Goal: Task Accomplishment & Management: Complete application form

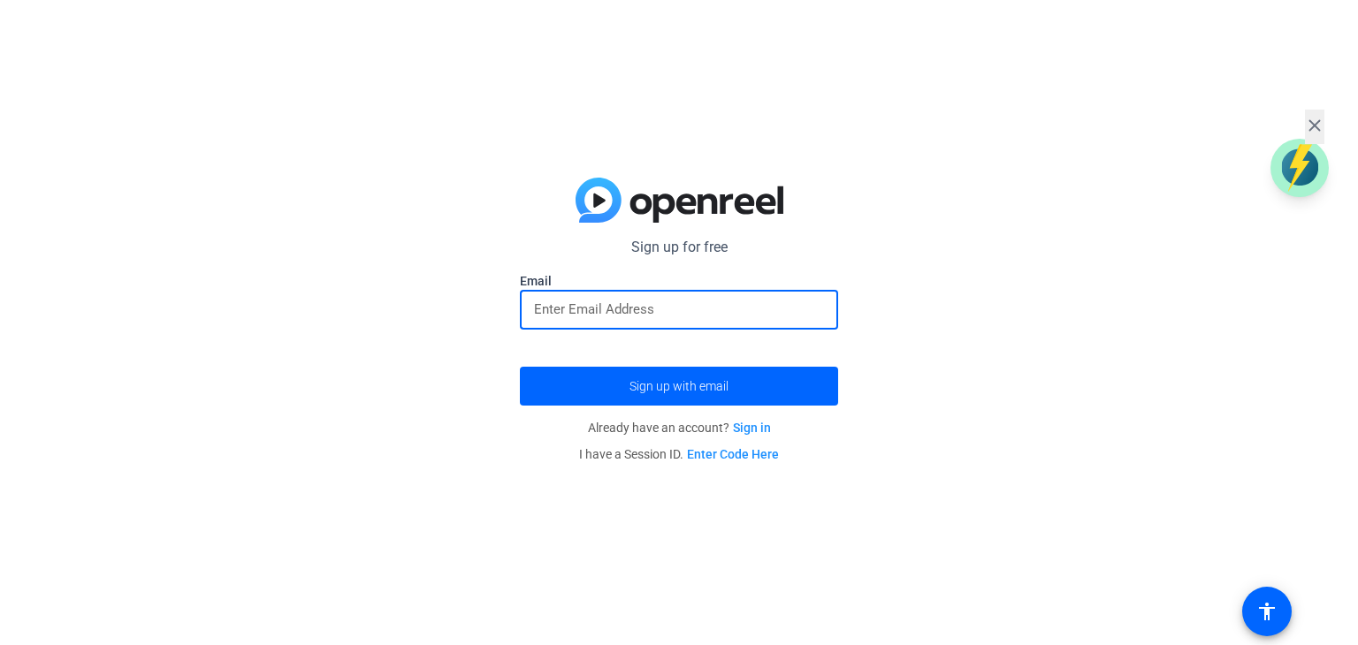
click at [686, 304] on input "email" at bounding box center [679, 309] width 290 height 21
click at [659, 309] on input "email" at bounding box center [679, 309] width 290 height 21
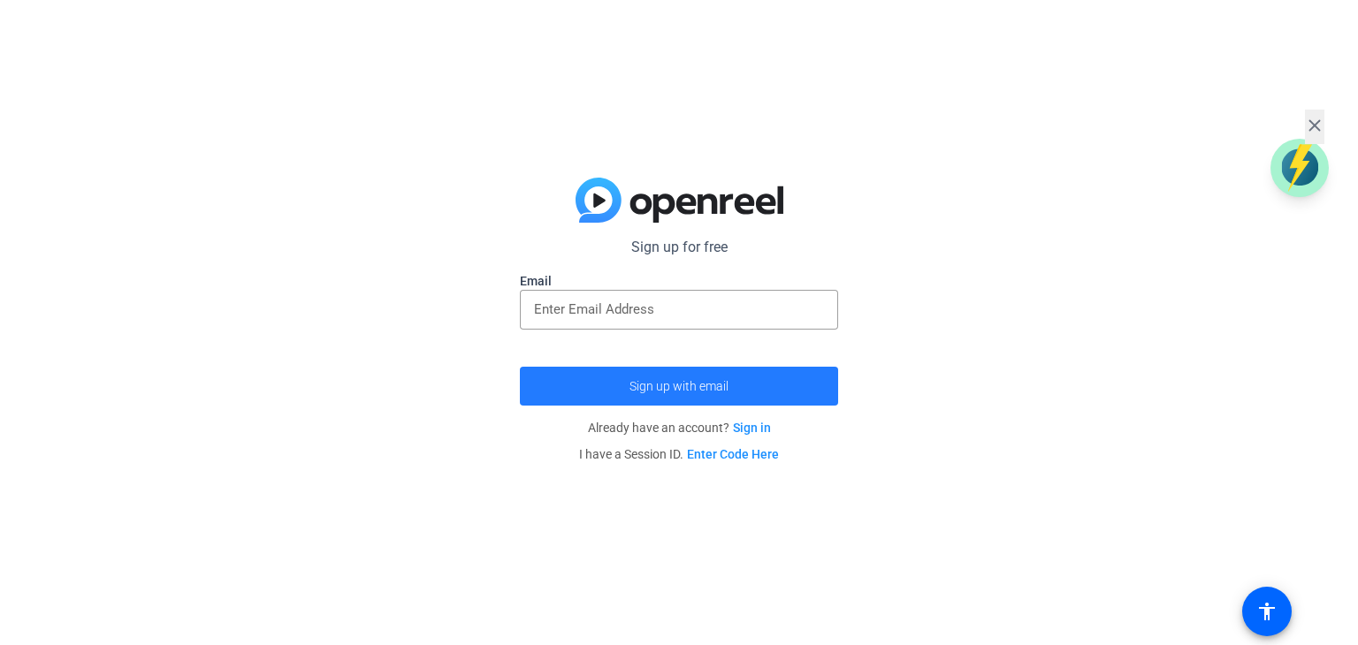
click at [689, 386] on span "Sign up with email" at bounding box center [679, 386] width 99 height 0
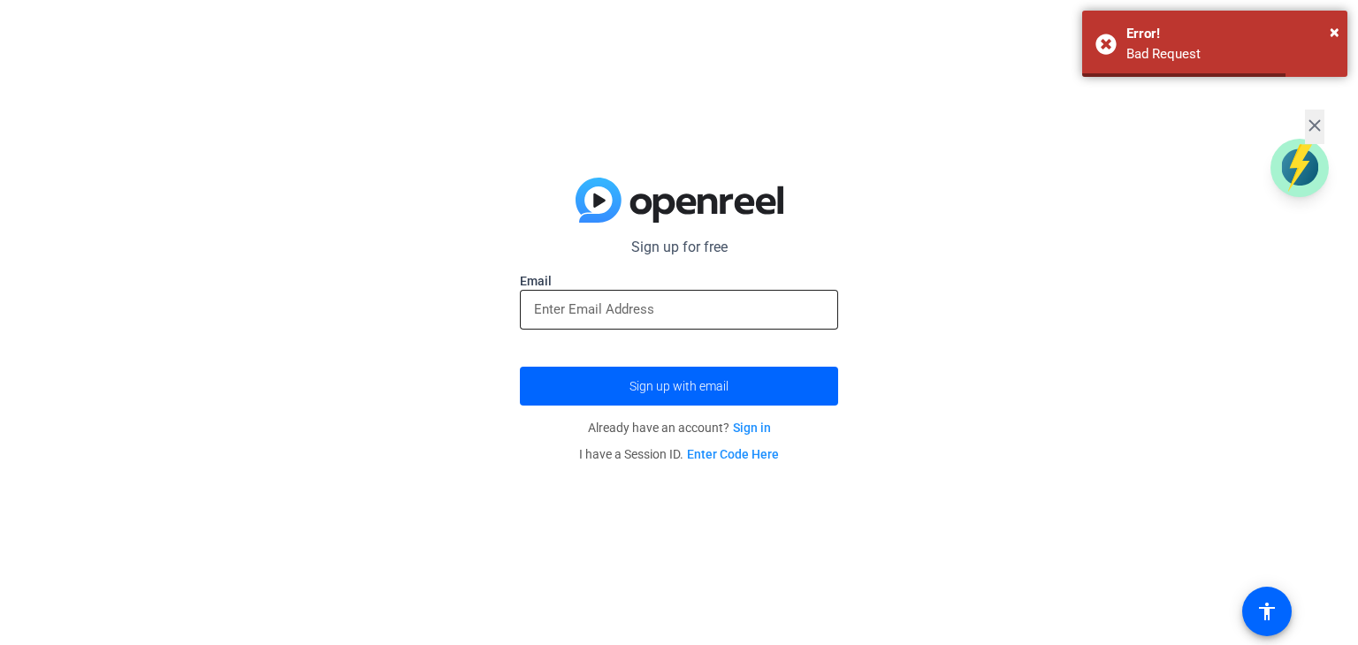
click at [661, 309] on input "email" at bounding box center [679, 309] width 290 height 21
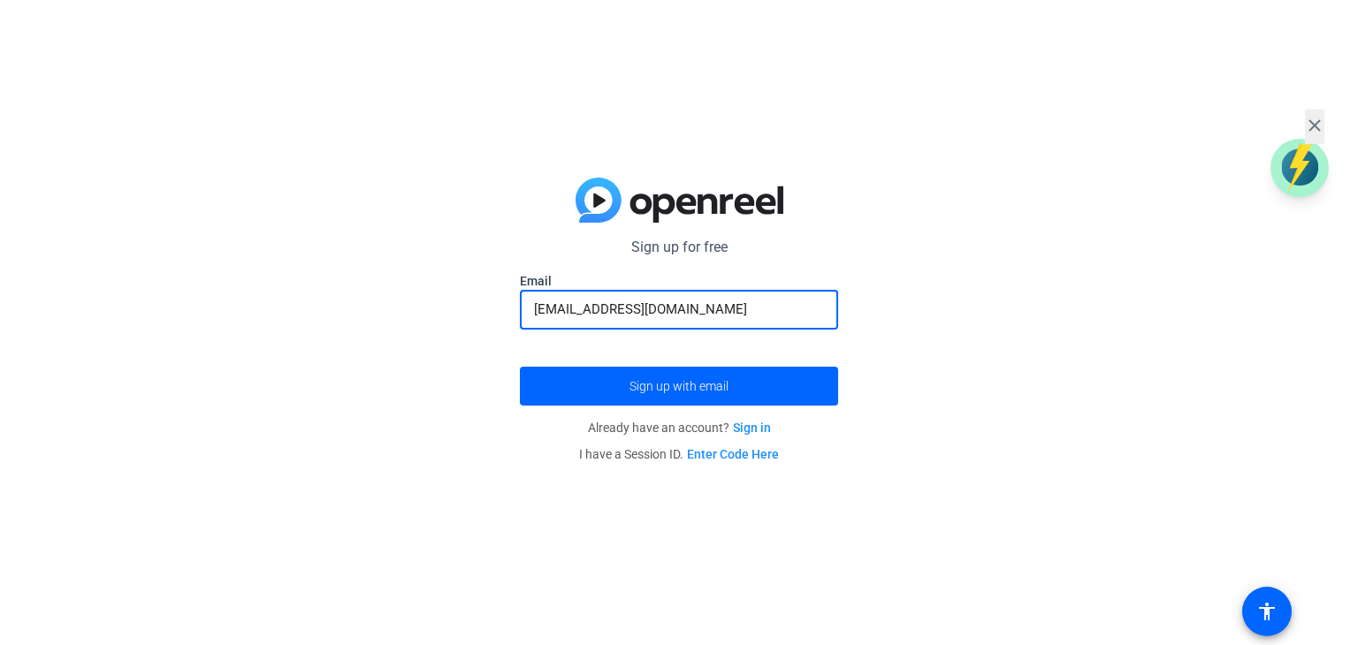
type input "[EMAIL_ADDRESS][DOMAIN_NAME]"
click at [520, 367] on button "Sign up with email" at bounding box center [679, 386] width 318 height 39
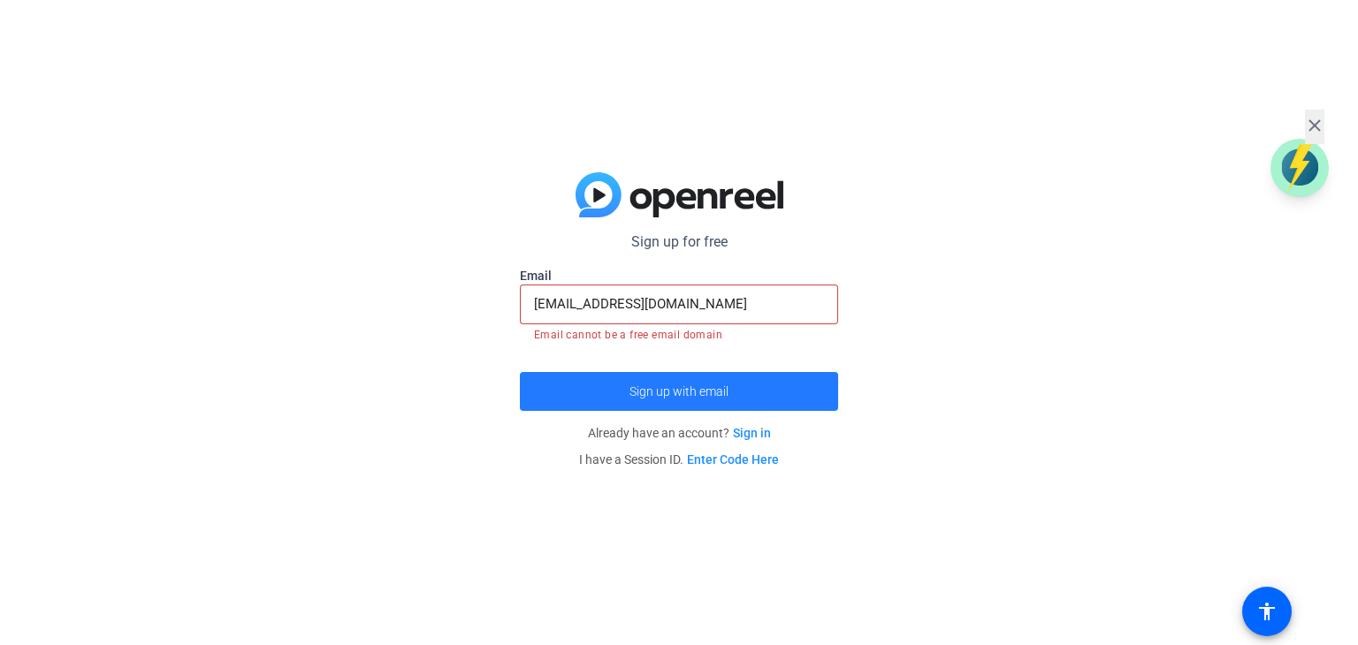
click at [697, 392] on span "Sign up with email" at bounding box center [679, 392] width 99 height 0
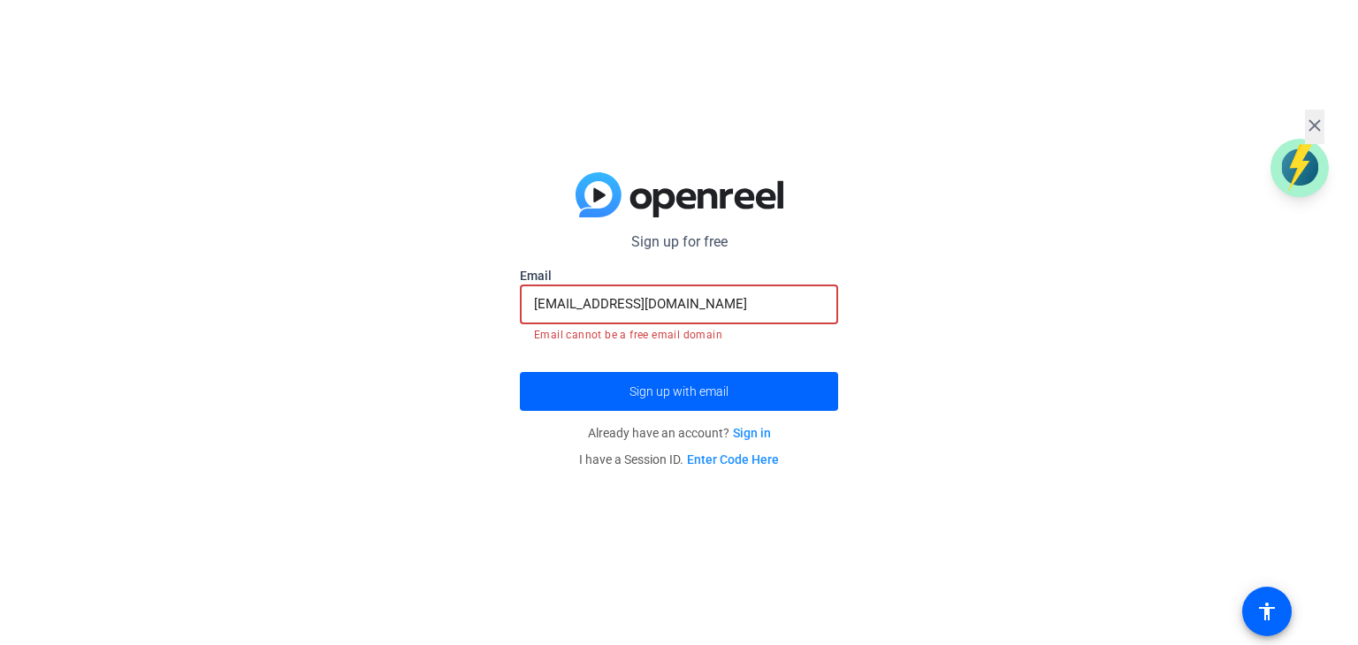
click at [725, 300] on input "[EMAIL_ADDRESS][DOMAIN_NAME]" at bounding box center [679, 304] width 290 height 21
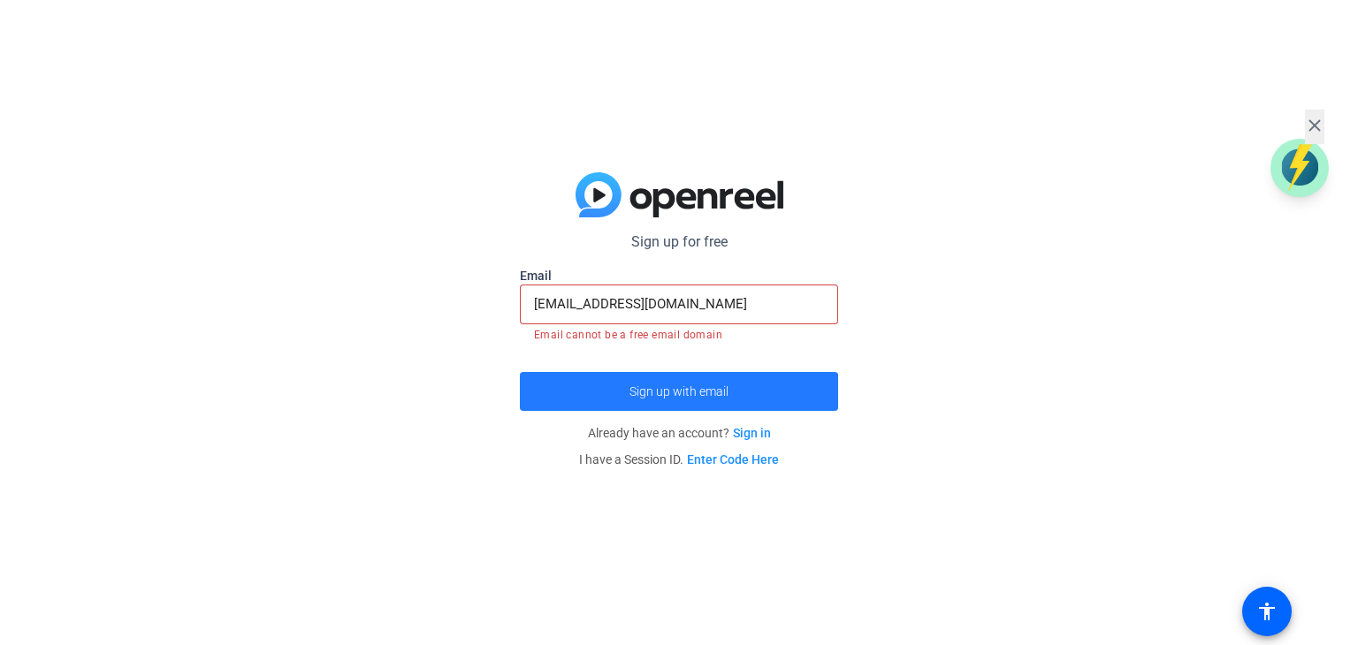
click at [640, 392] on span "Sign up with email" at bounding box center [679, 392] width 99 height 0
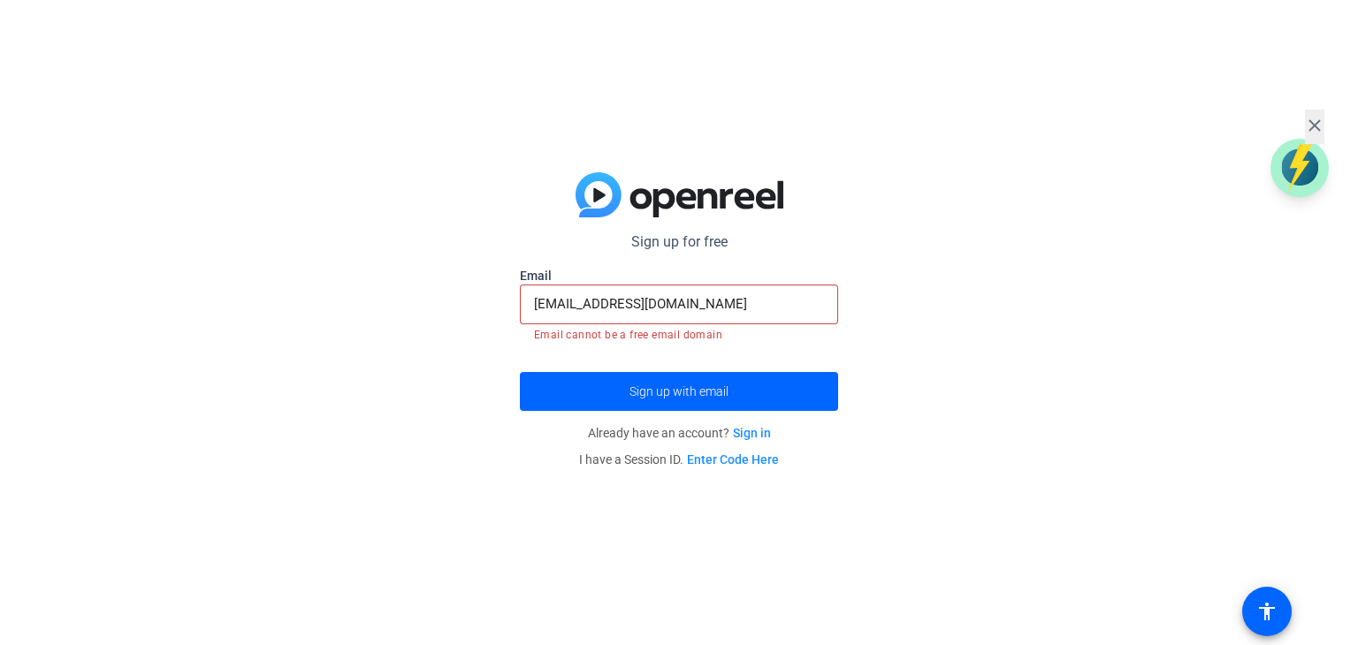
click at [675, 327] on mat-error "Email cannot be a free email domain" at bounding box center [679, 333] width 290 height 19
click at [677, 308] on input "[EMAIL_ADDRESS][DOMAIN_NAME]" at bounding box center [679, 304] width 290 height 21
drag, startPoint x: 566, startPoint y: 298, endPoint x: 505, endPoint y: 298, distance: 61.0
click at [505, 298] on div "Sign up for free Email [EMAIL_ADDRESS][DOMAIN_NAME] Email cannot be a free emai…" at bounding box center [679, 322] width 1358 height 645
click at [657, 300] on input "[EMAIL_ADDRESS][DOMAIN_NAME]" at bounding box center [679, 304] width 290 height 21
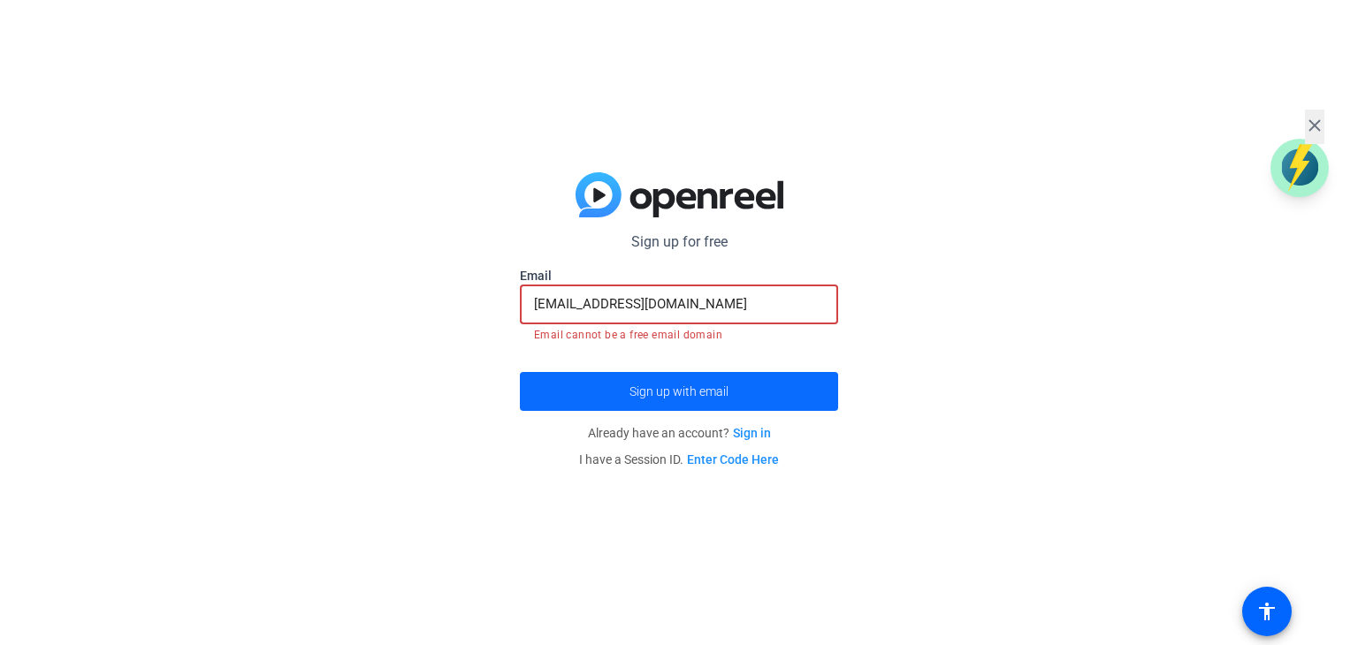
click at [665, 392] on span "Sign up with email" at bounding box center [679, 392] width 99 height 0
drag, startPoint x: 725, startPoint y: 294, endPoint x: 371, endPoint y: 289, distance: 353.7
click at [371, 289] on div "Sign up for free Email [EMAIL_ADDRESS][DOMAIN_NAME] Email cannot be a free emai…" at bounding box center [679, 322] width 1358 height 645
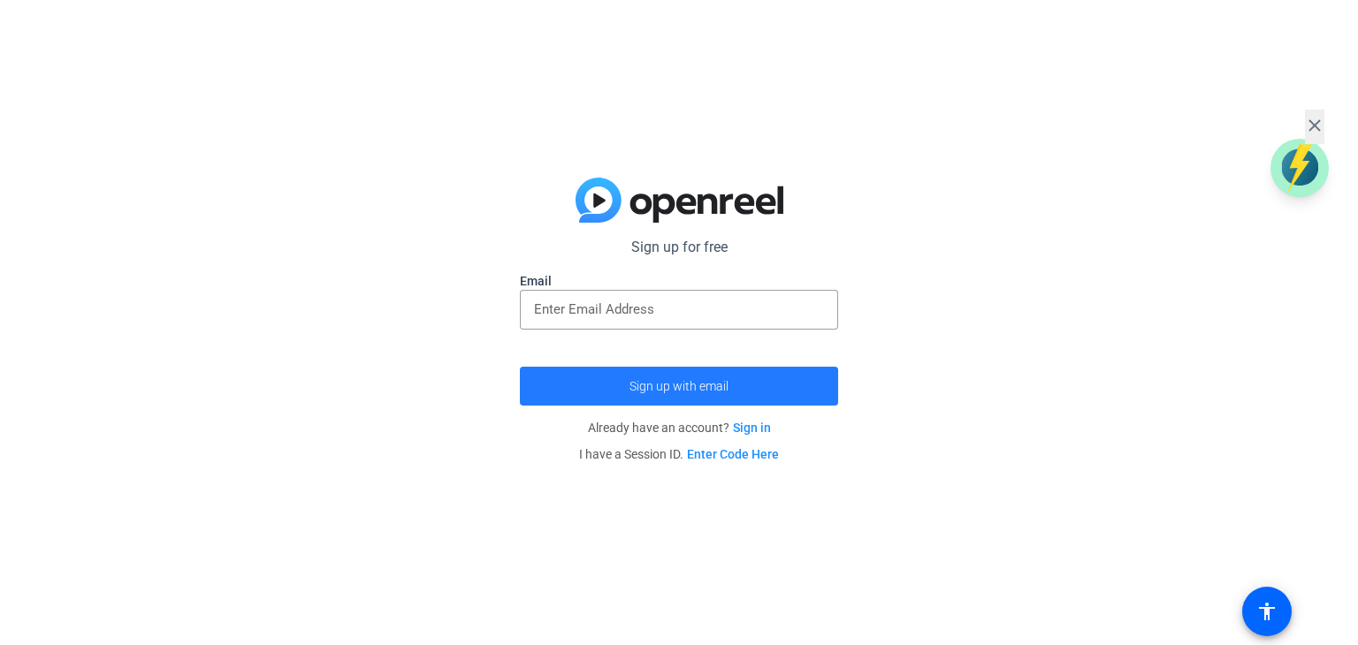
click at [634, 386] on span "Sign up with email" at bounding box center [679, 386] width 99 height 0
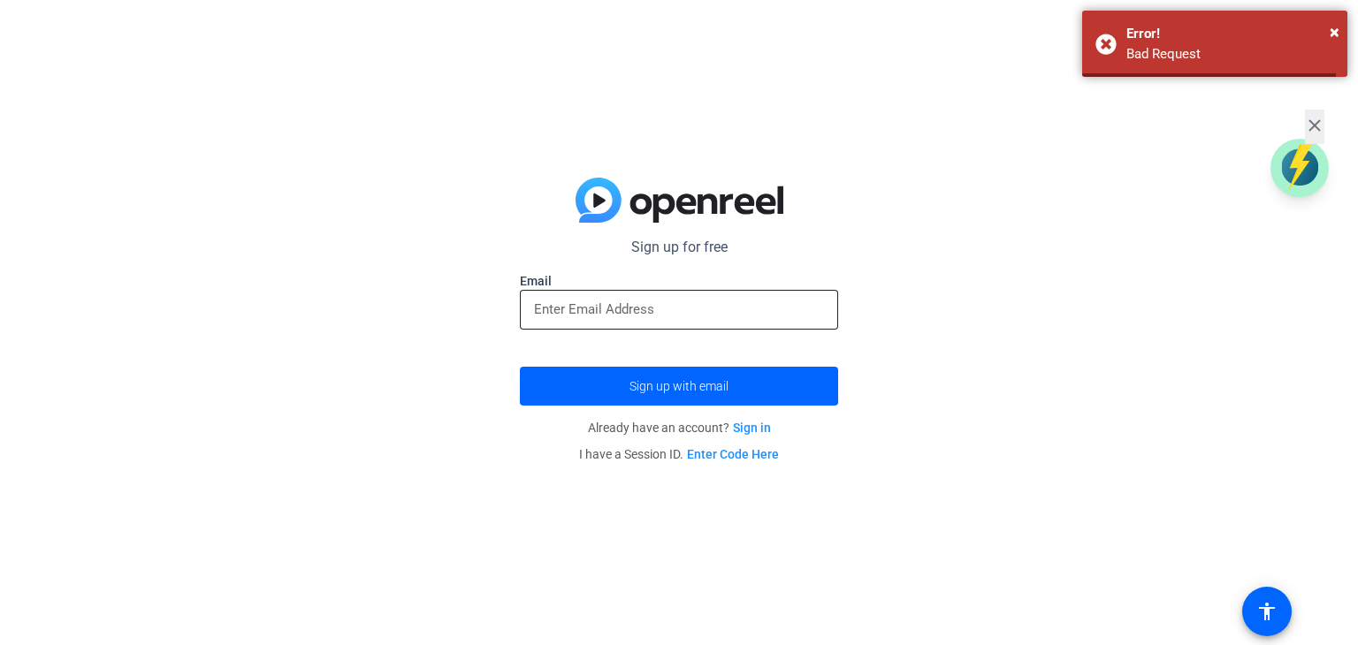
click at [621, 325] on div at bounding box center [679, 310] width 290 height 40
click at [622, 311] on input "email" at bounding box center [679, 309] width 290 height 21
paste input "[EMAIL_ADDRESS][DOMAIN_NAME]"
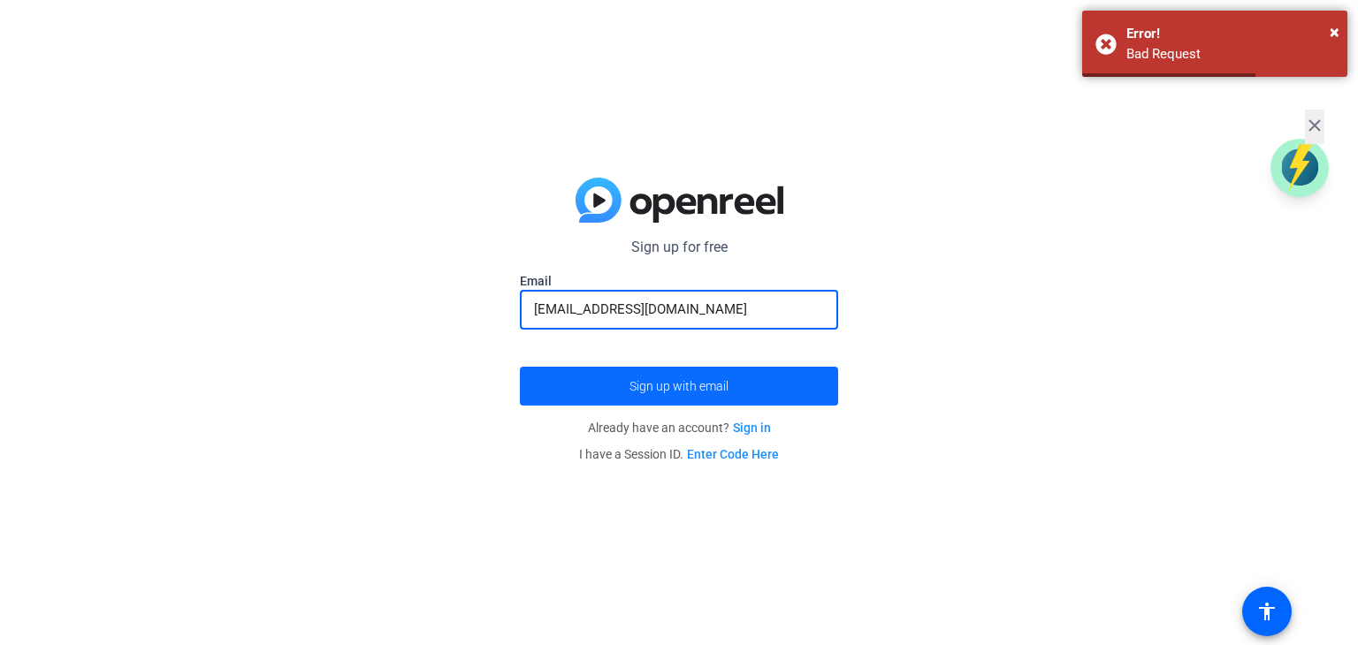
type input "[EMAIL_ADDRESS][DOMAIN_NAME]"
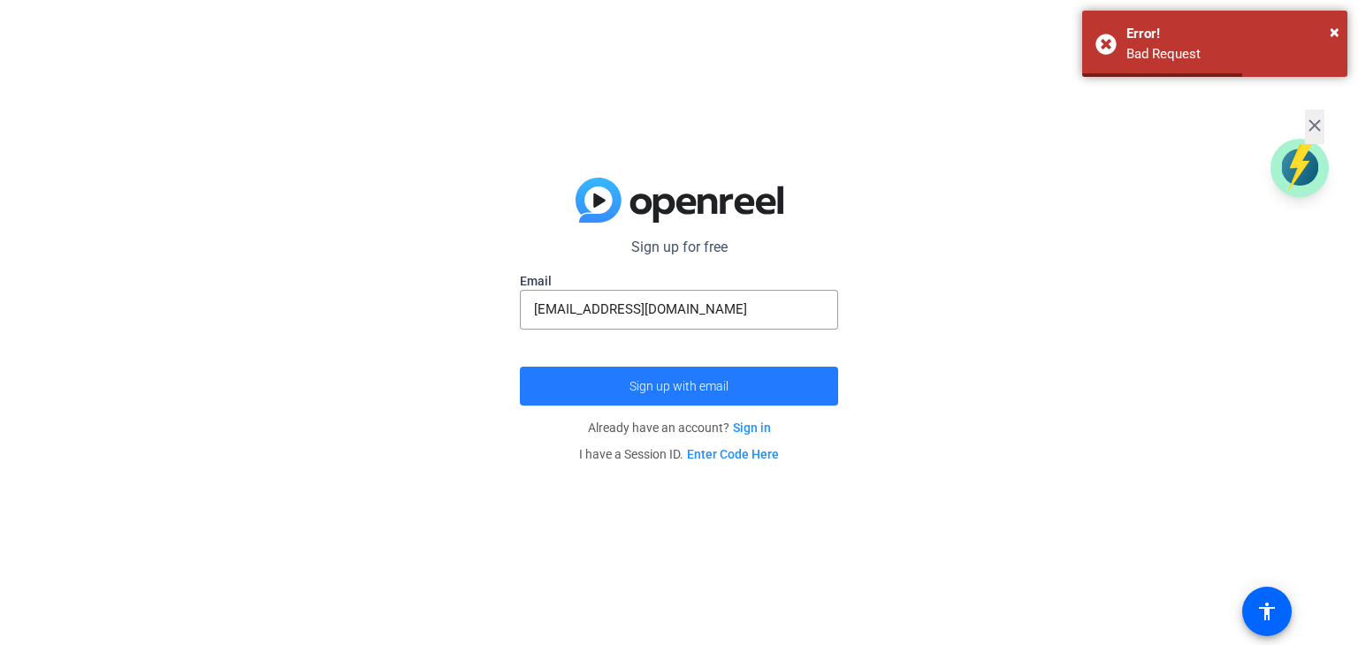
click at [676, 386] on span "Sign up with email" at bounding box center [679, 386] width 99 height 0
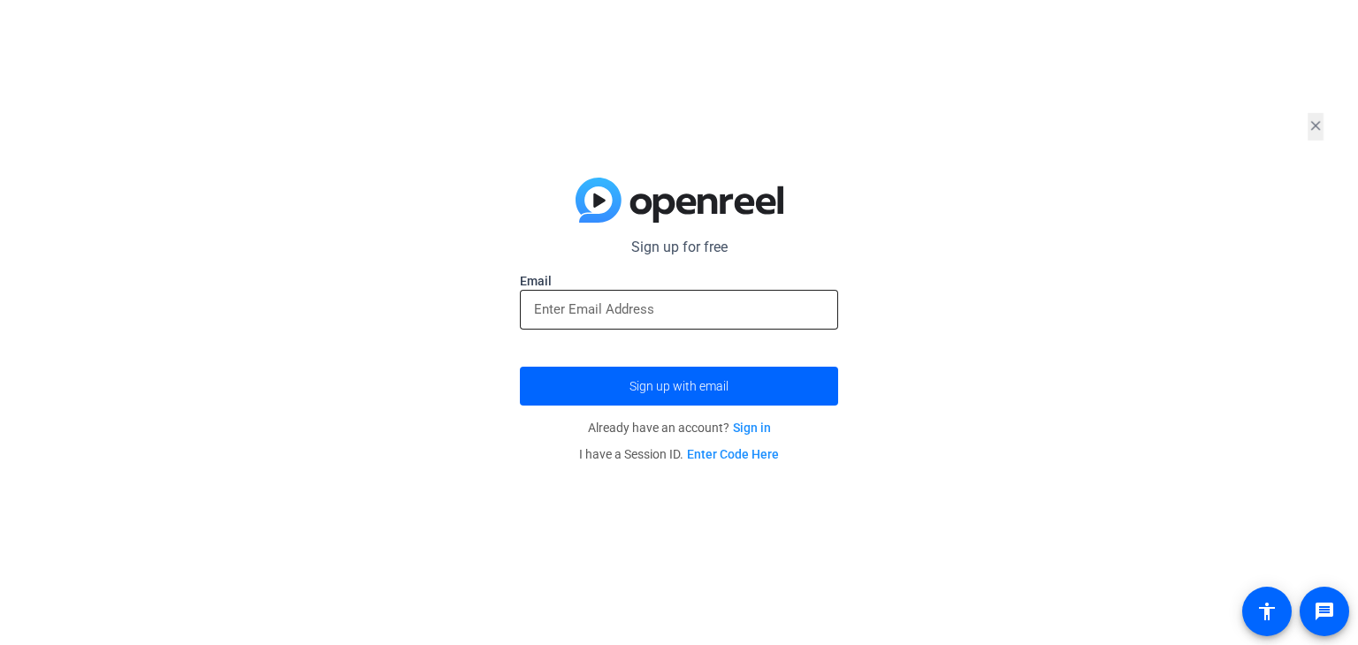
click at [601, 299] on input "email" at bounding box center [679, 309] width 290 height 21
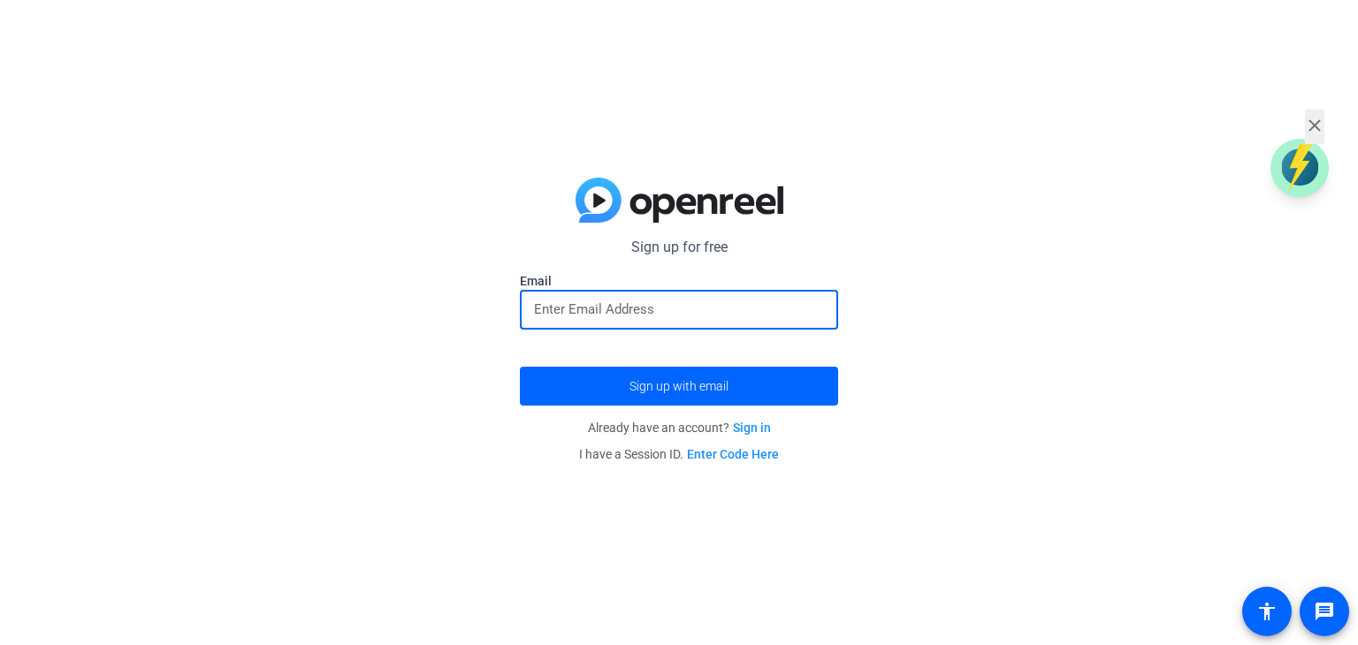
paste input "[EMAIL_ADDRESS][DOMAIN_NAME]"
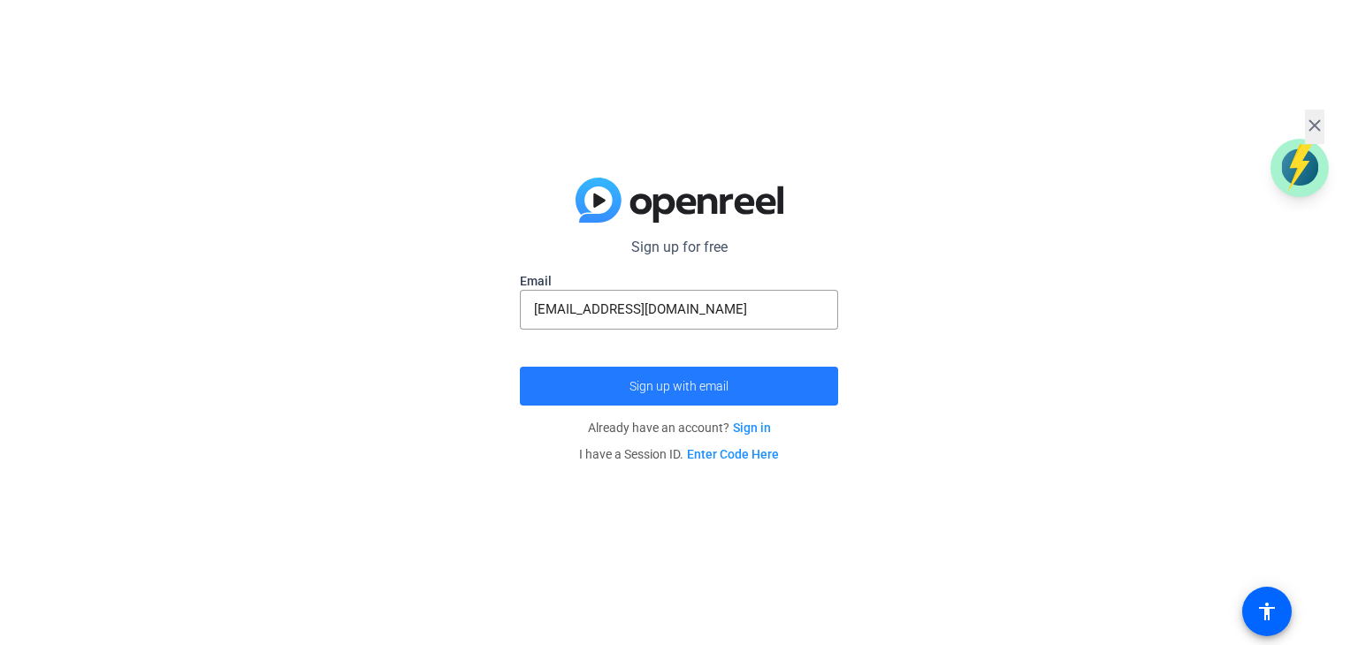
click at [644, 375] on span "submit" at bounding box center [679, 386] width 318 height 42
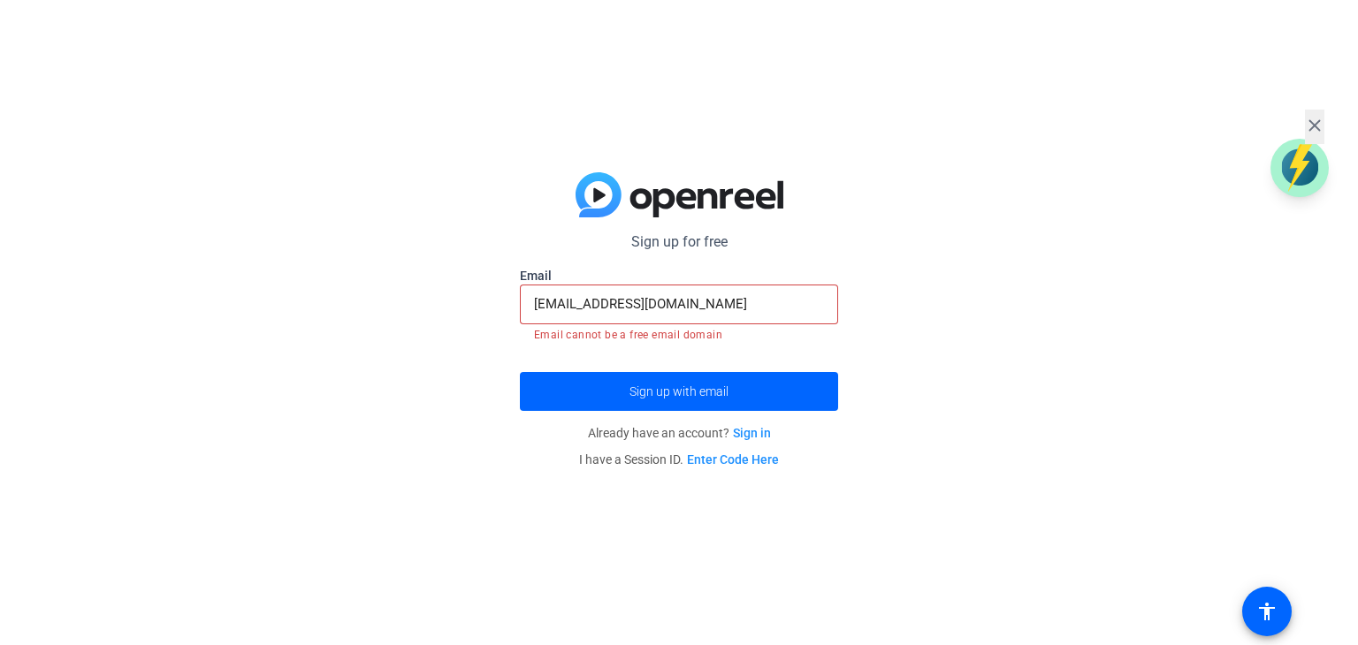
drag, startPoint x: 691, startPoint y: 288, endPoint x: 244, endPoint y: 284, distance: 447.4
click at [243, 286] on div "Sign up for free Email [EMAIL_ADDRESS][DOMAIN_NAME] Email cannot be a free emai…" at bounding box center [679, 322] width 1358 height 645
click at [642, 312] on input "[EMAIL_ADDRESS][DOMAIN_NAME]" at bounding box center [679, 304] width 290 height 21
drag, startPoint x: 709, startPoint y: 308, endPoint x: 485, endPoint y: 305, distance: 223.7
click at [485, 305] on div "Sign up for free Email [EMAIL_ADDRESS][DOMAIN_NAME] Email cannot be a free emai…" at bounding box center [679, 322] width 1358 height 645
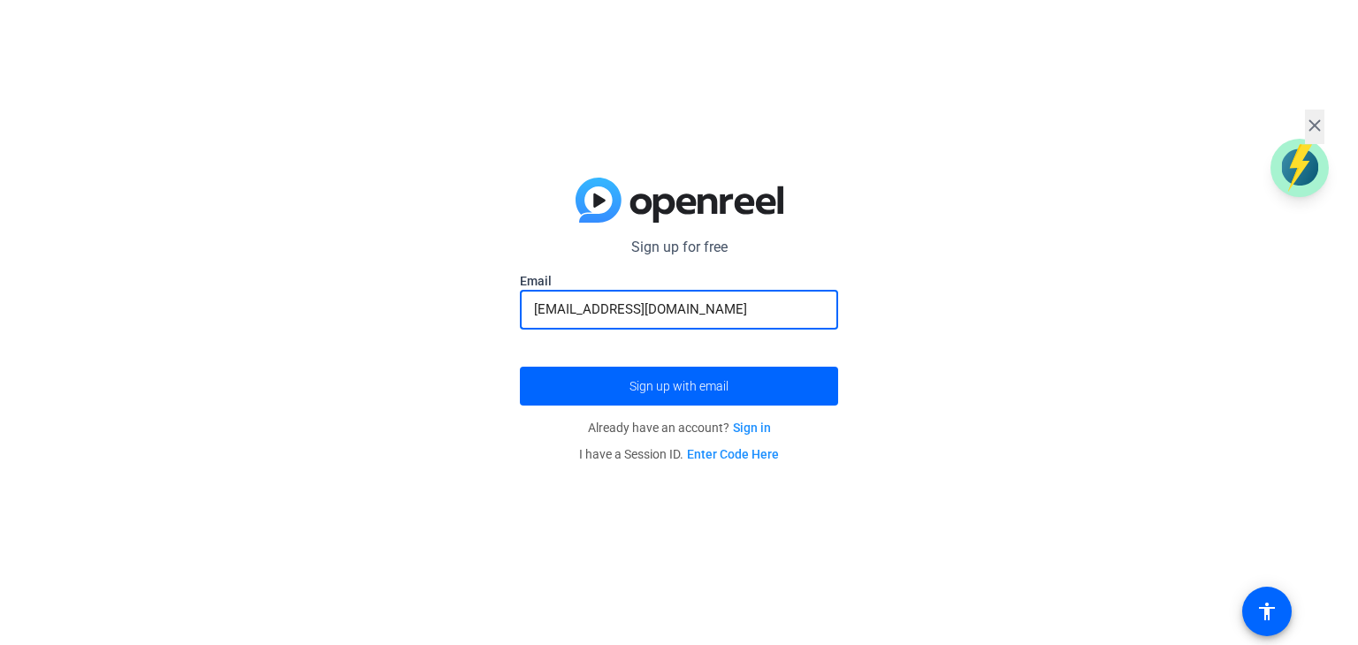
type input "nik8tejani@gmail.com"
click at [520, 367] on button "Sign up with email" at bounding box center [679, 386] width 318 height 39
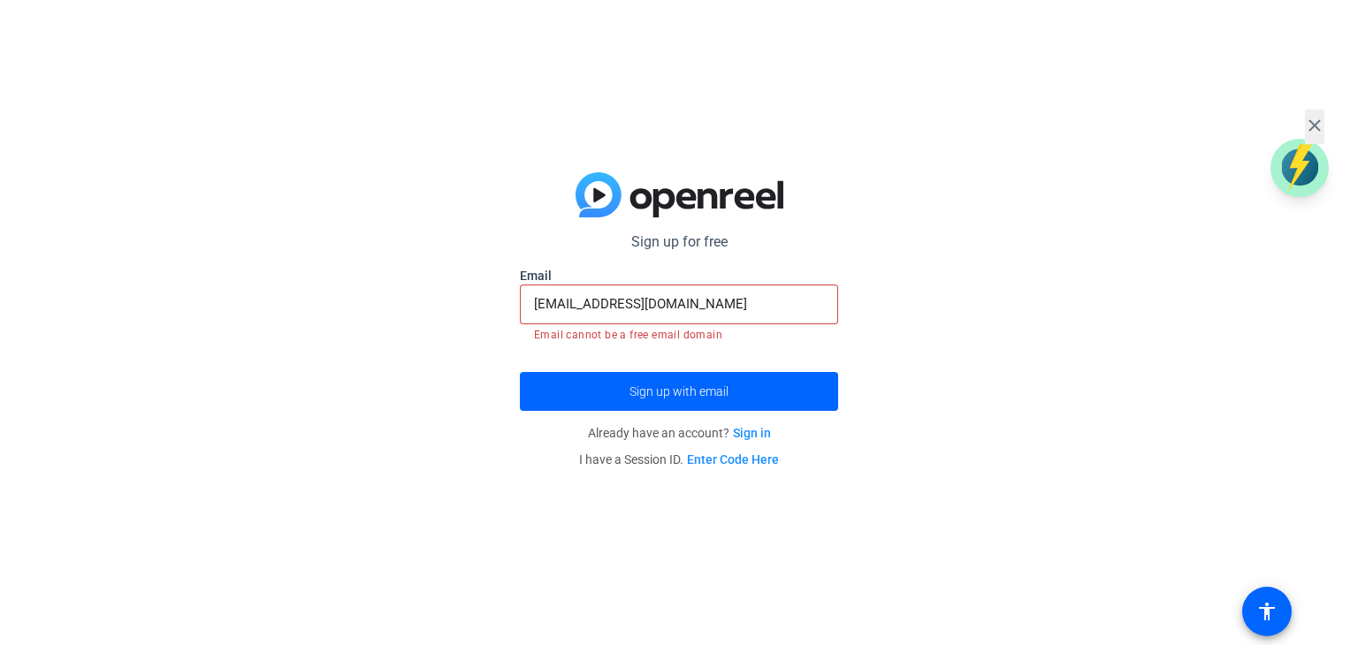
click at [699, 304] on input "nik8tejani@gmail.com" at bounding box center [679, 304] width 290 height 21
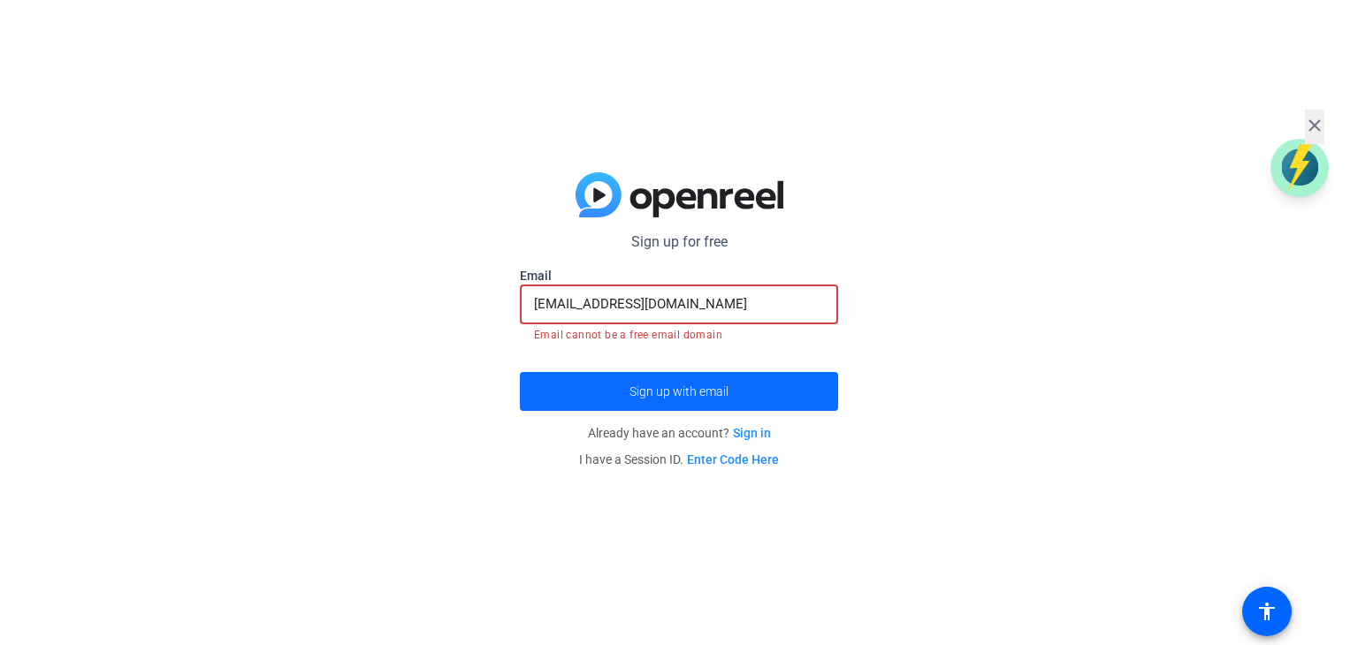
click at [681, 382] on span "submit" at bounding box center [679, 391] width 318 height 42
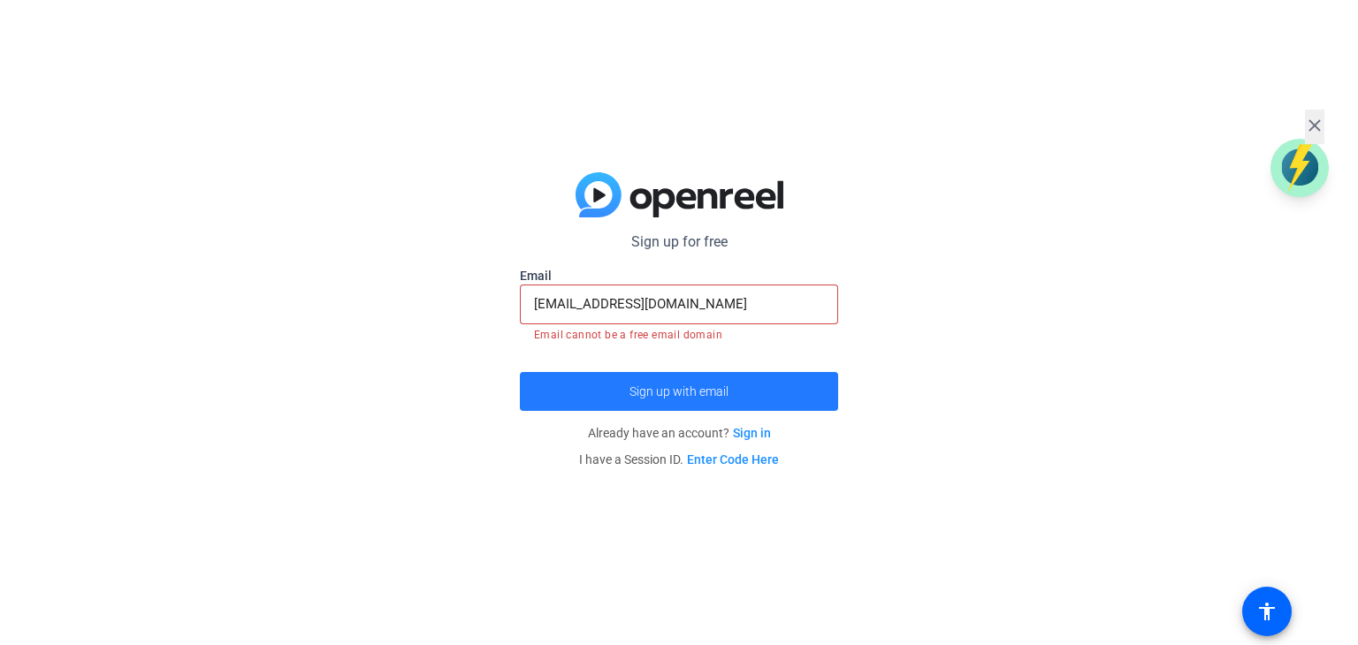
click at [681, 392] on span "Sign up with email" at bounding box center [679, 392] width 99 height 0
click at [683, 392] on span "Sign up with email" at bounding box center [679, 392] width 99 height 0
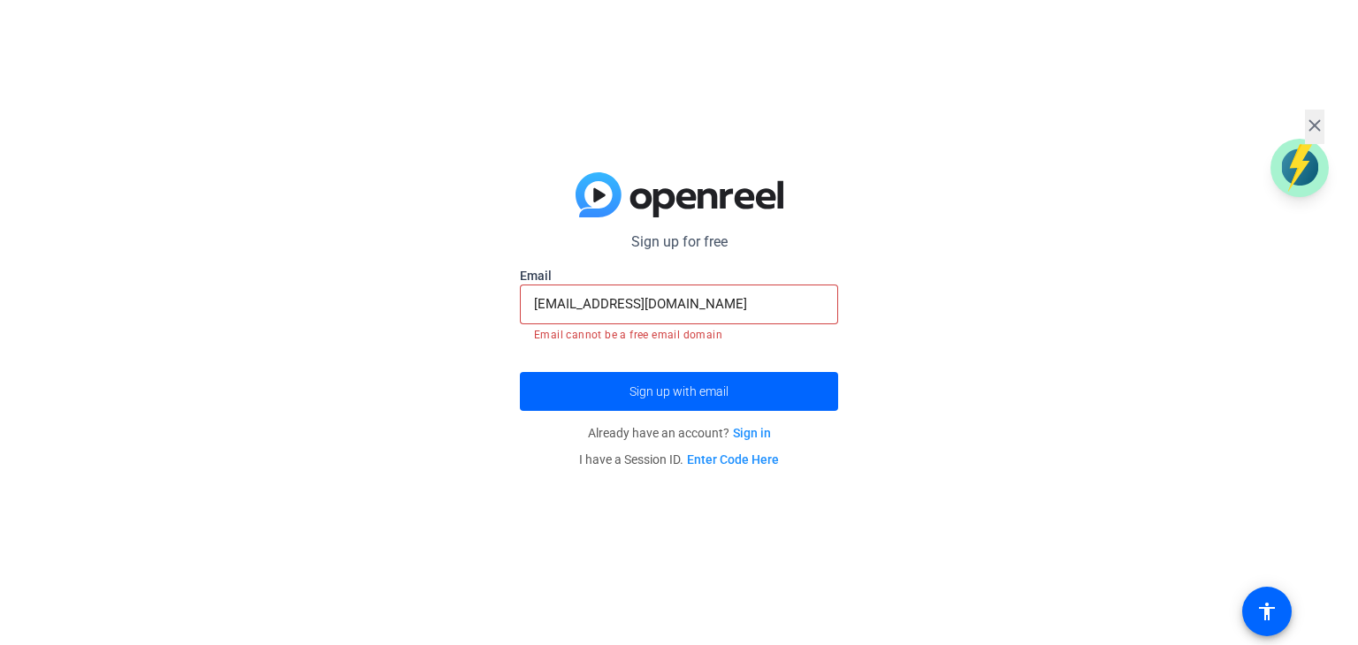
click at [753, 439] on link "Sign in" at bounding box center [752, 433] width 38 height 14
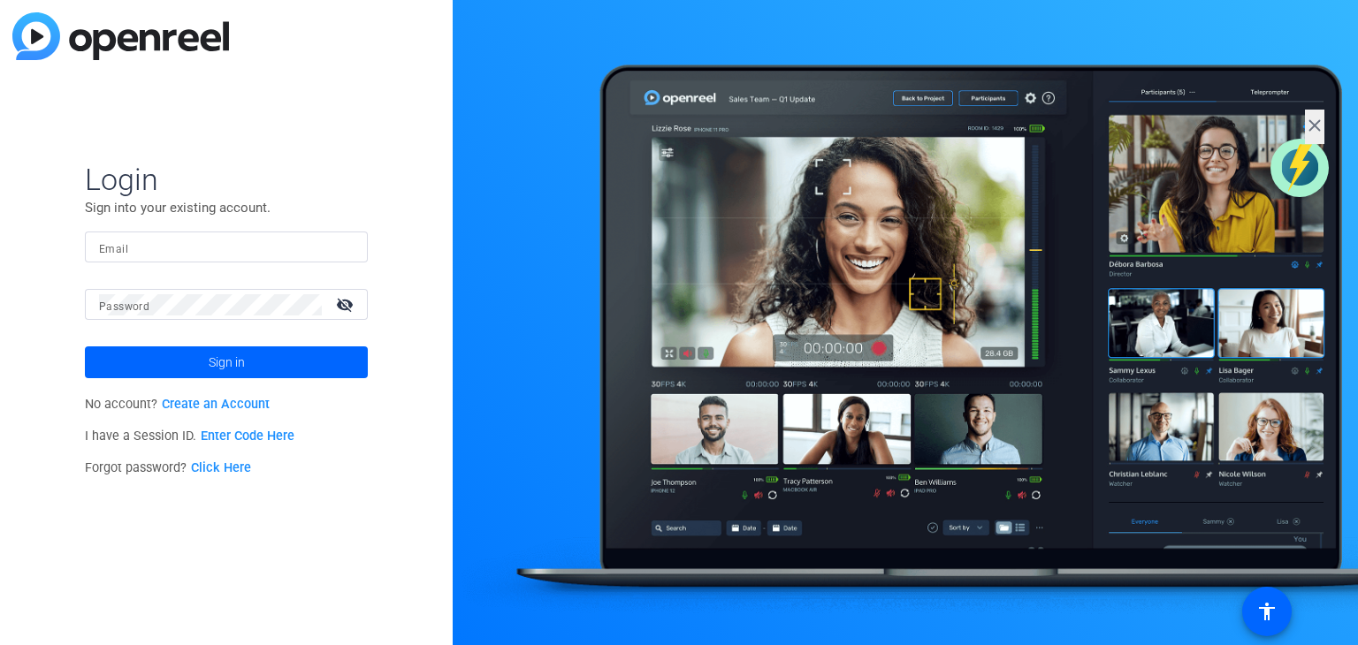
click at [233, 405] on link "Create an Account" at bounding box center [216, 404] width 108 height 15
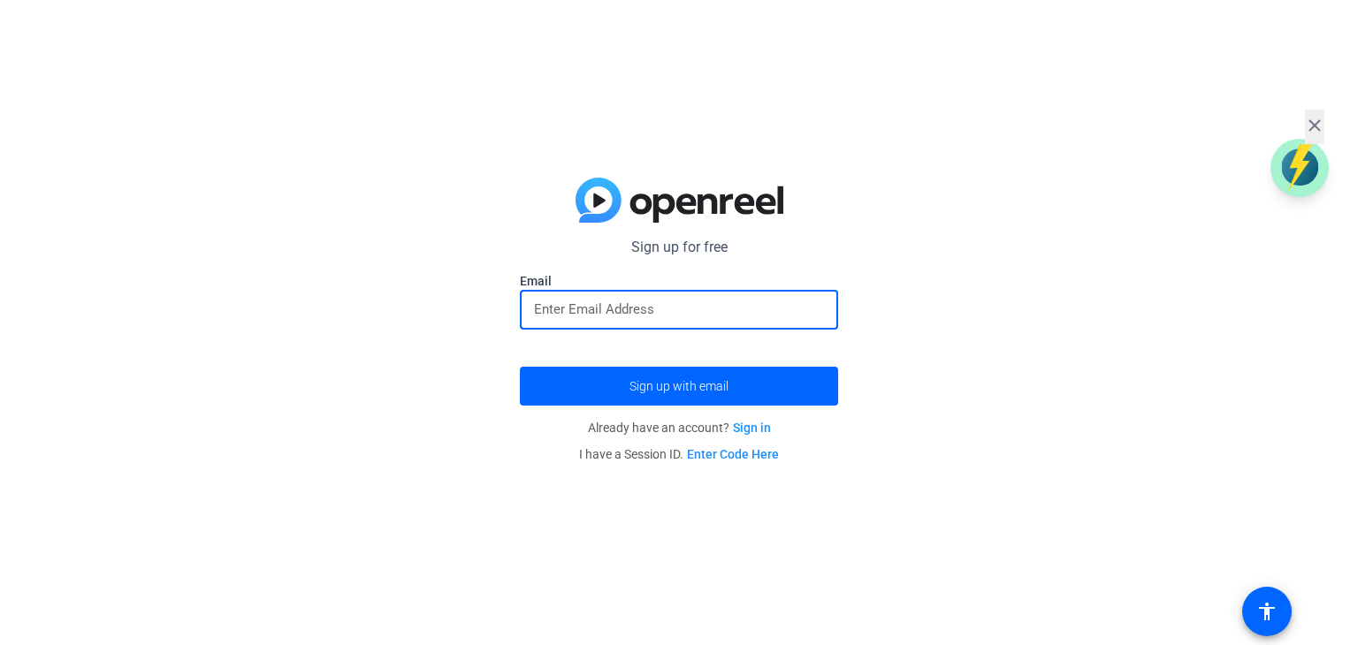
click at [607, 305] on input "email" at bounding box center [679, 309] width 290 height 21
click at [653, 397] on span "submit" at bounding box center [679, 386] width 318 height 42
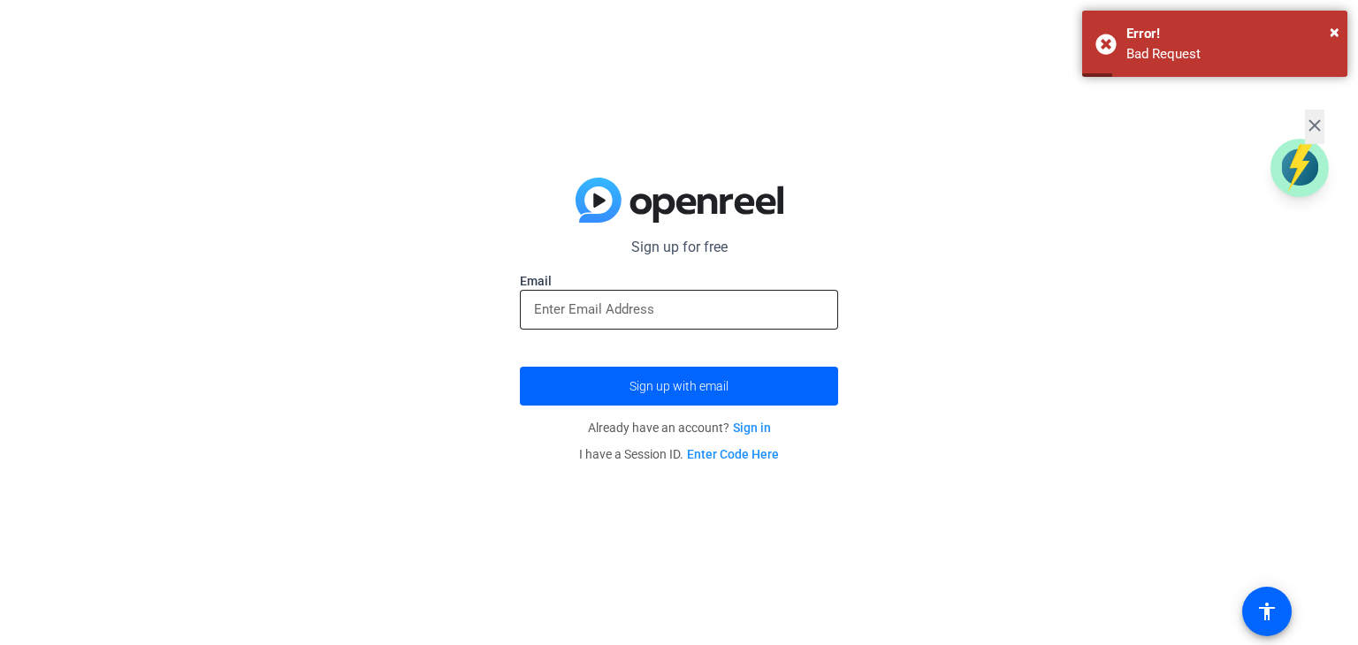
click at [592, 326] on div at bounding box center [679, 310] width 290 height 40
click at [598, 309] on input "email" at bounding box center [679, 309] width 290 height 21
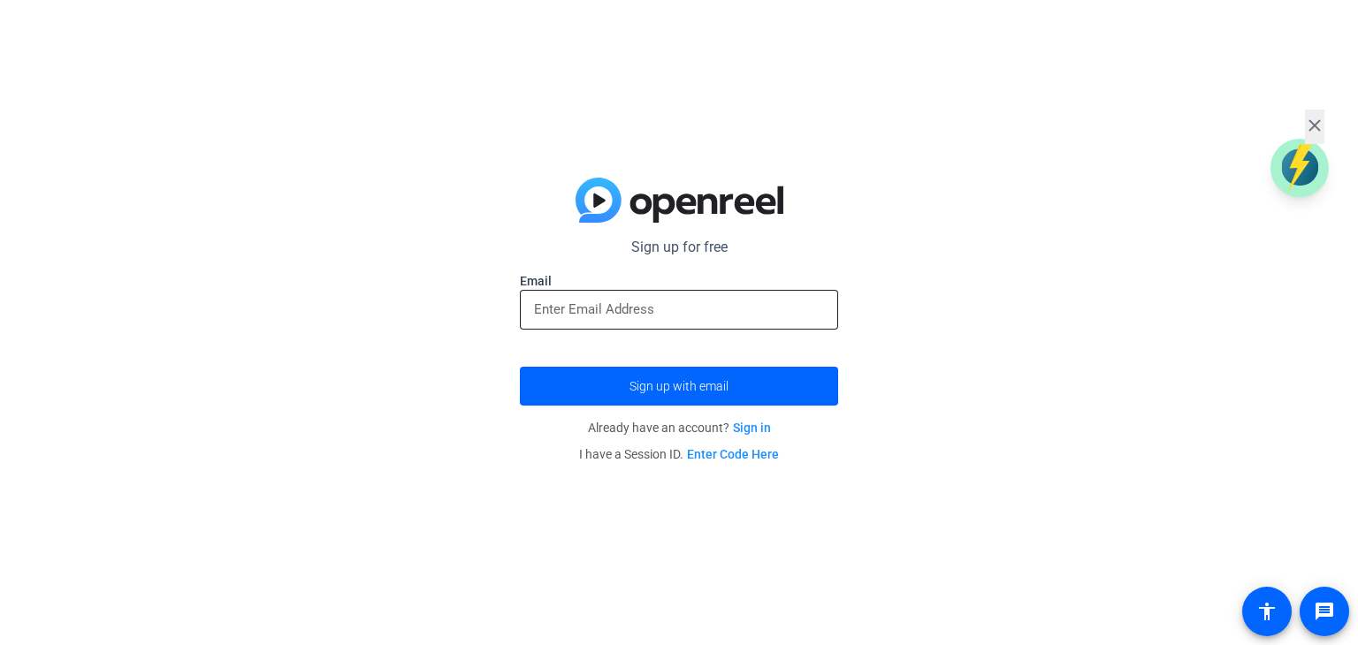
click at [591, 309] on input "email" at bounding box center [679, 309] width 290 height 21
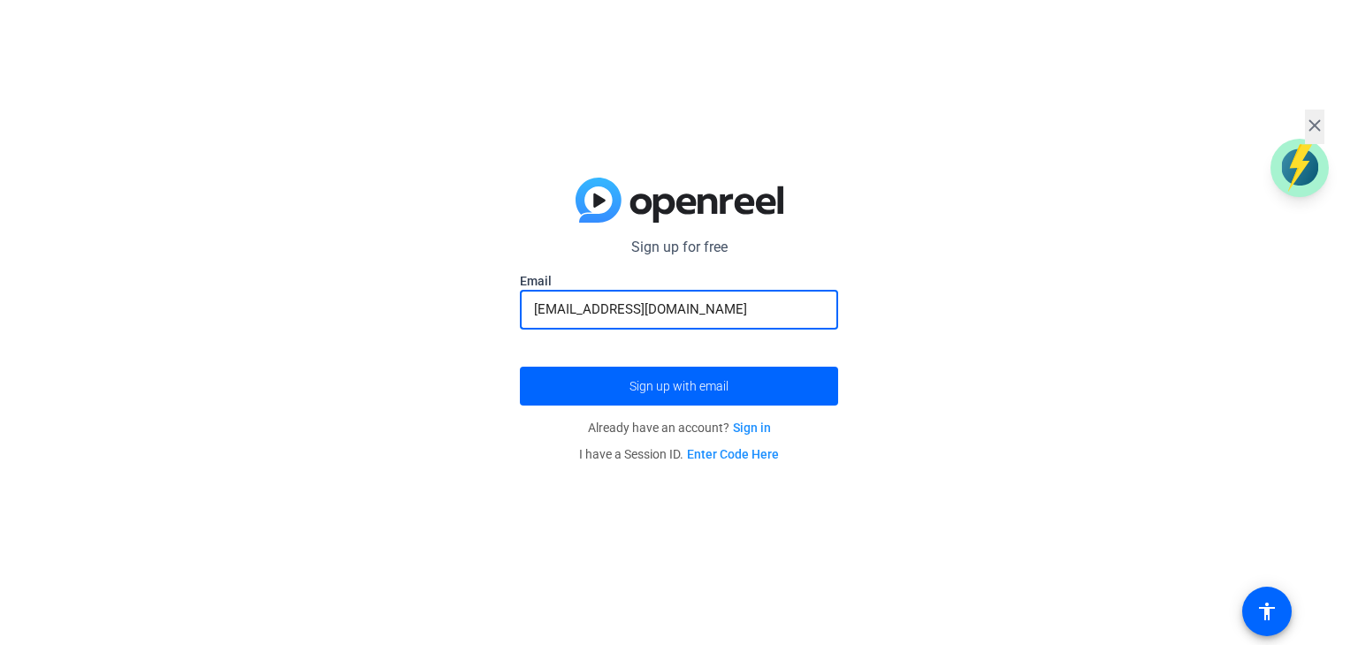
type input "[EMAIL_ADDRESS][DOMAIN_NAME]"
click at [520, 367] on button "Sign up with email" at bounding box center [679, 386] width 318 height 39
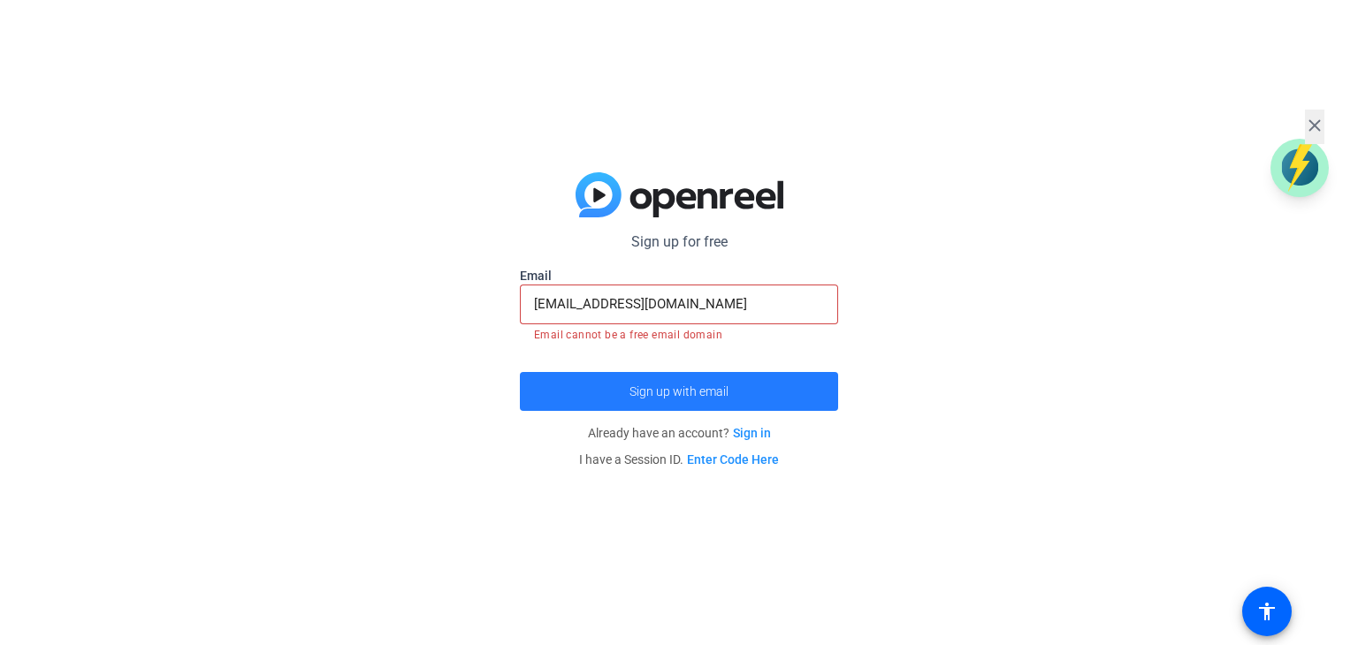
click at [630, 392] on span "Sign up with email" at bounding box center [679, 392] width 99 height 0
